Goal: Transaction & Acquisition: Purchase product/service

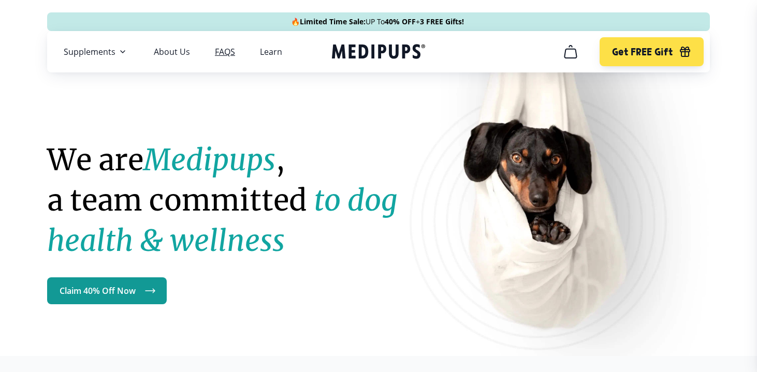
click at [225, 49] on link "FAQS" at bounding box center [225, 52] width 20 height 10
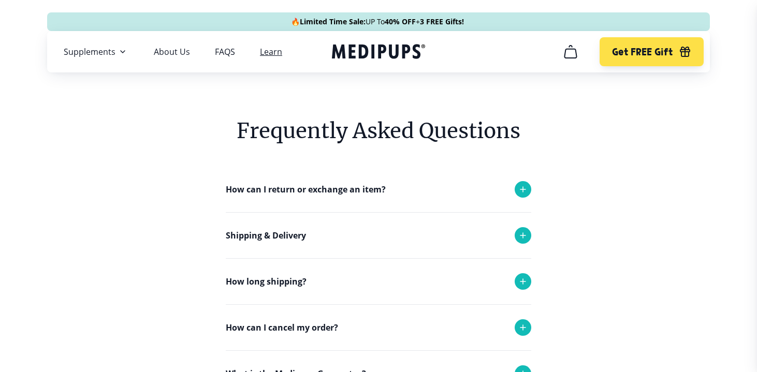
click at [268, 50] on link "Learn" at bounding box center [271, 52] width 22 height 10
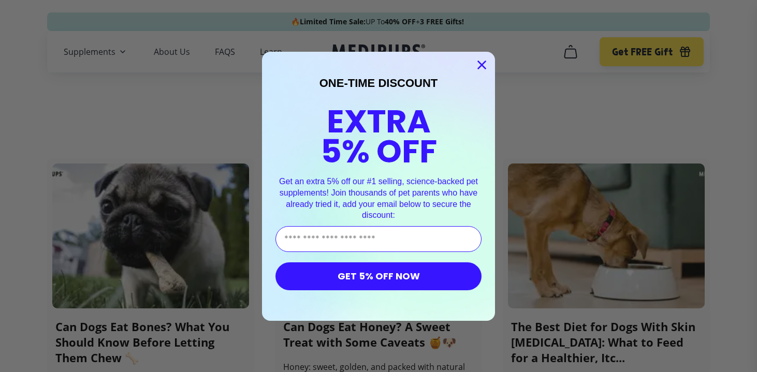
click at [479, 63] on circle "Close dialog" at bounding box center [481, 64] width 17 height 17
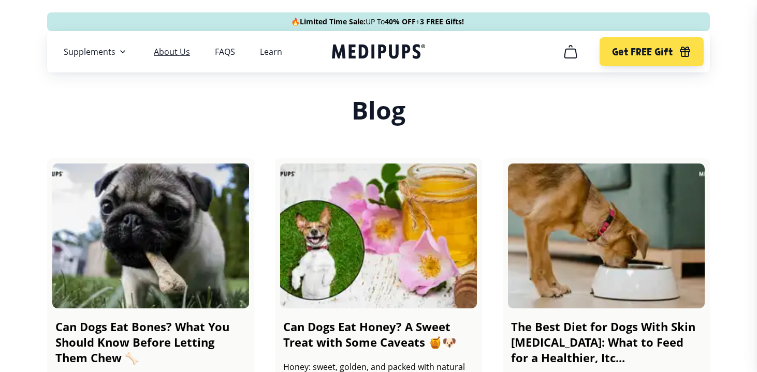
click at [180, 53] on link "About Us" at bounding box center [172, 52] width 36 height 10
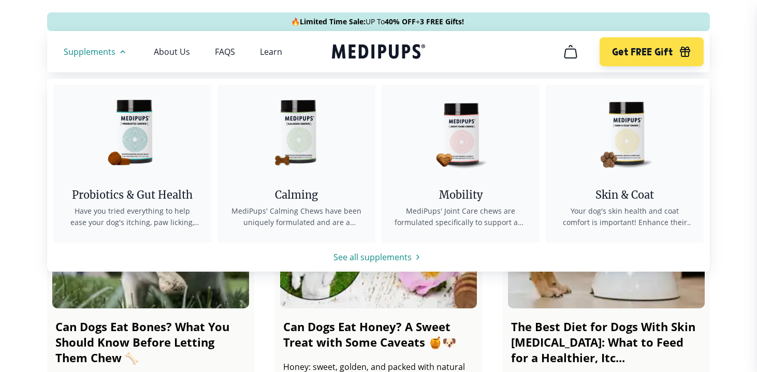
click at [89, 51] on span "Supplements" at bounding box center [90, 52] width 52 height 10
click at [293, 166] on img at bounding box center [296, 131] width 93 height 93
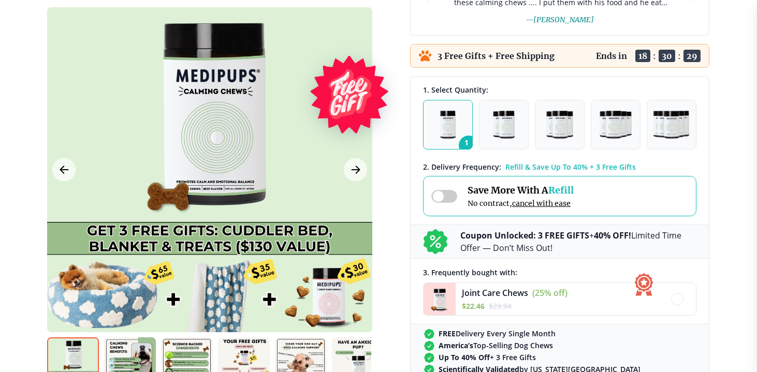
scroll to position [218, 0]
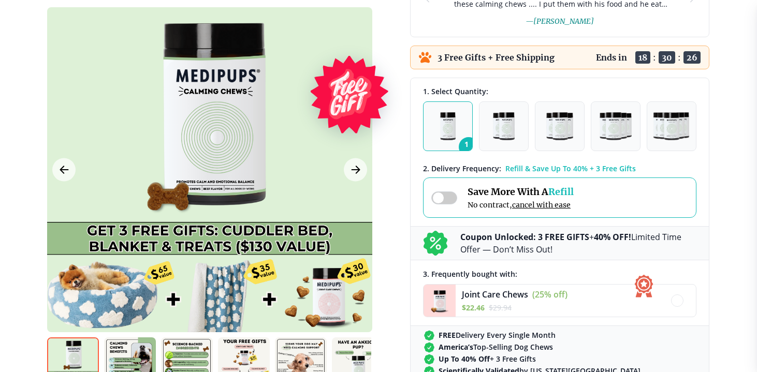
click at [447, 129] on img "button" at bounding box center [448, 126] width 16 height 28
click at [510, 133] on img "button" at bounding box center [504, 126] width 22 height 28
click at [456, 135] on button "1" at bounding box center [448, 127] width 50 height 50
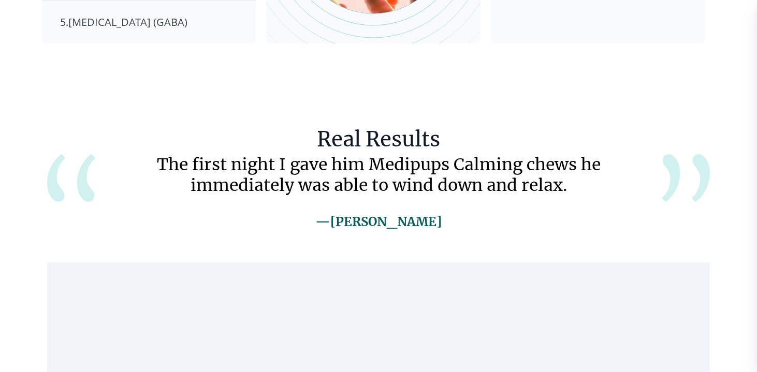
scroll to position [1875, 0]
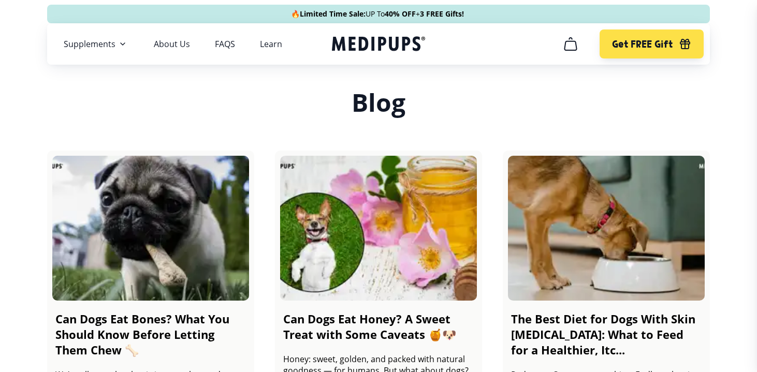
scroll to position [9, 0]
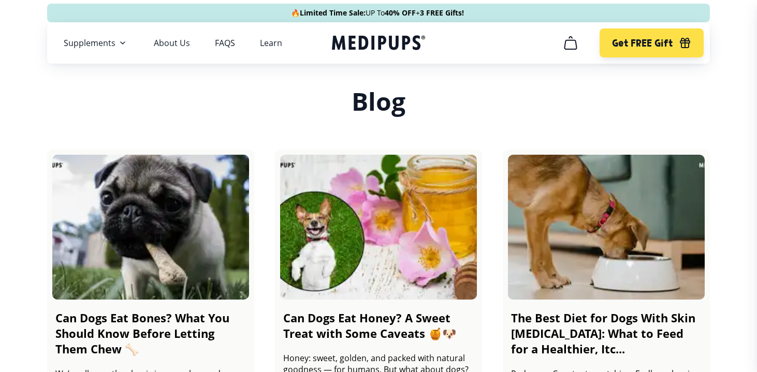
click at [545, 95] on h3 "Blog" at bounding box center [378, 102] width 663 height 30
